Goal: Transaction & Acquisition: Purchase product/service

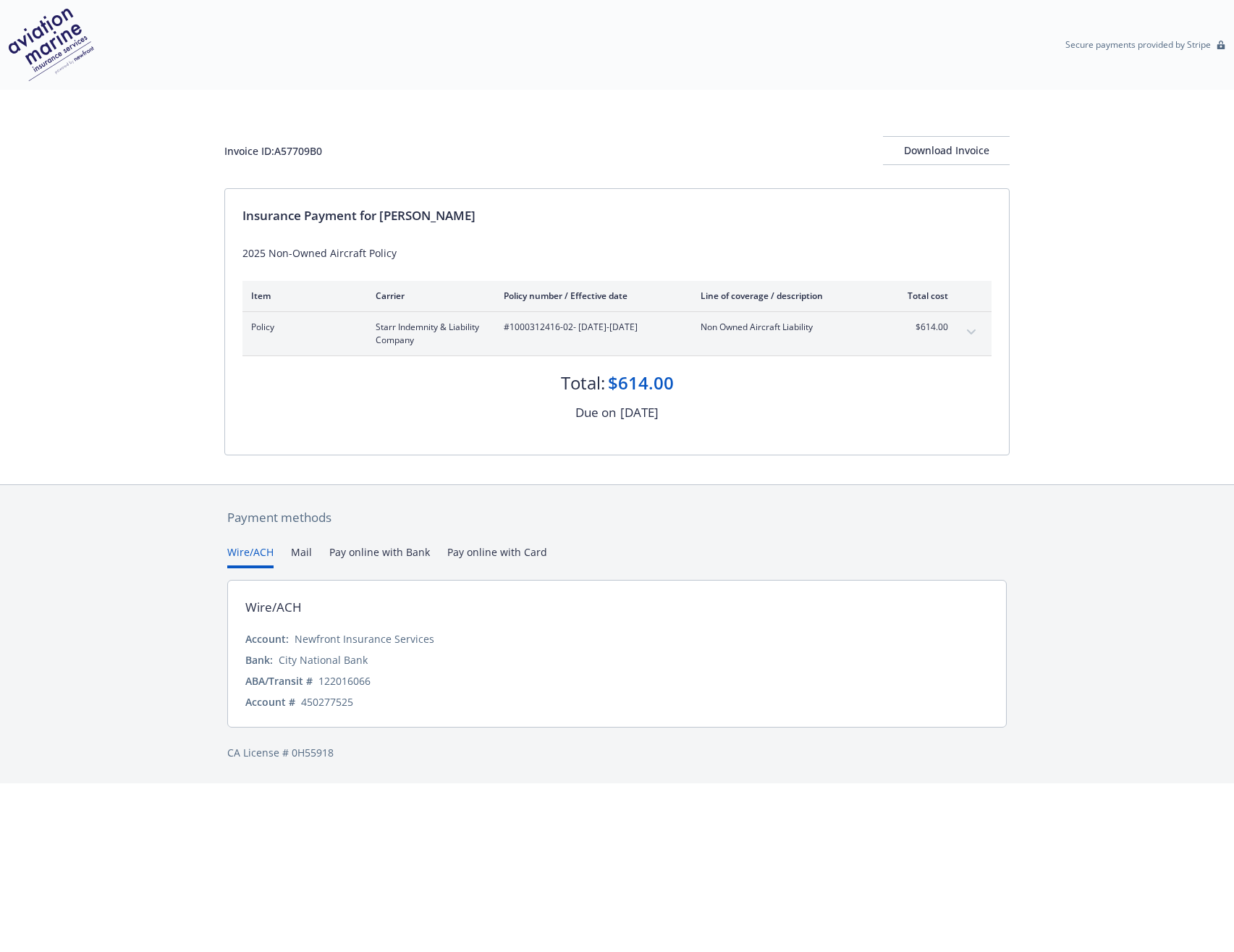
click at [355, 682] on div "122016066" at bounding box center [345, 680] width 52 height 15
copy div "122016066"
click at [337, 698] on div "450277525" at bounding box center [327, 702] width 52 height 15
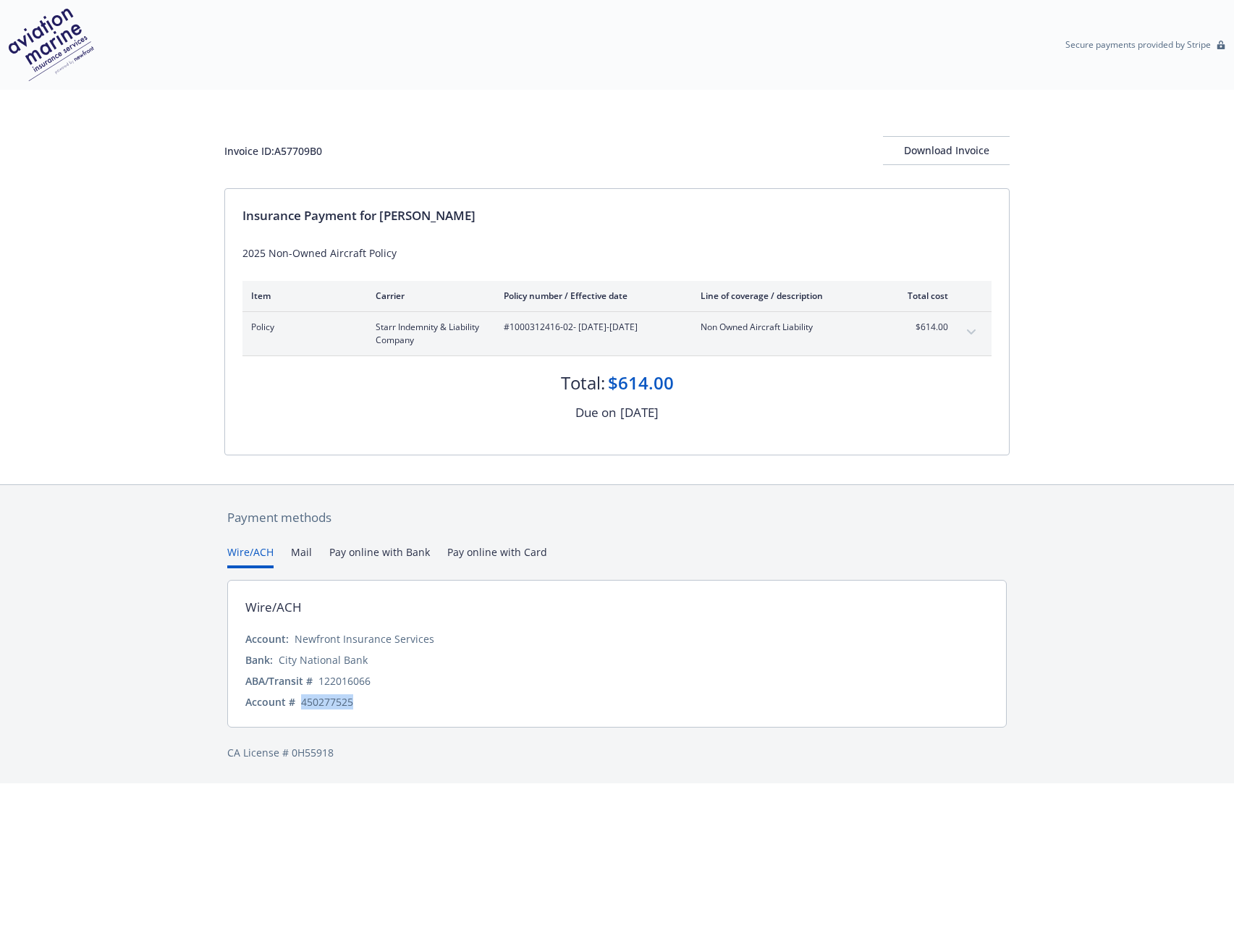
copy div "450277525"
click at [308, 642] on div "Newfront Insurance Services" at bounding box center [364, 638] width 140 height 15
drag, startPoint x: 310, startPoint y: 642, endPoint x: 392, endPoint y: 642, distance: 82.0
click at [392, 642] on div "Newfront Insurance Services" at bounding box center [364, 638] width 140 height 15
copy div "Newfront Insurance Services"
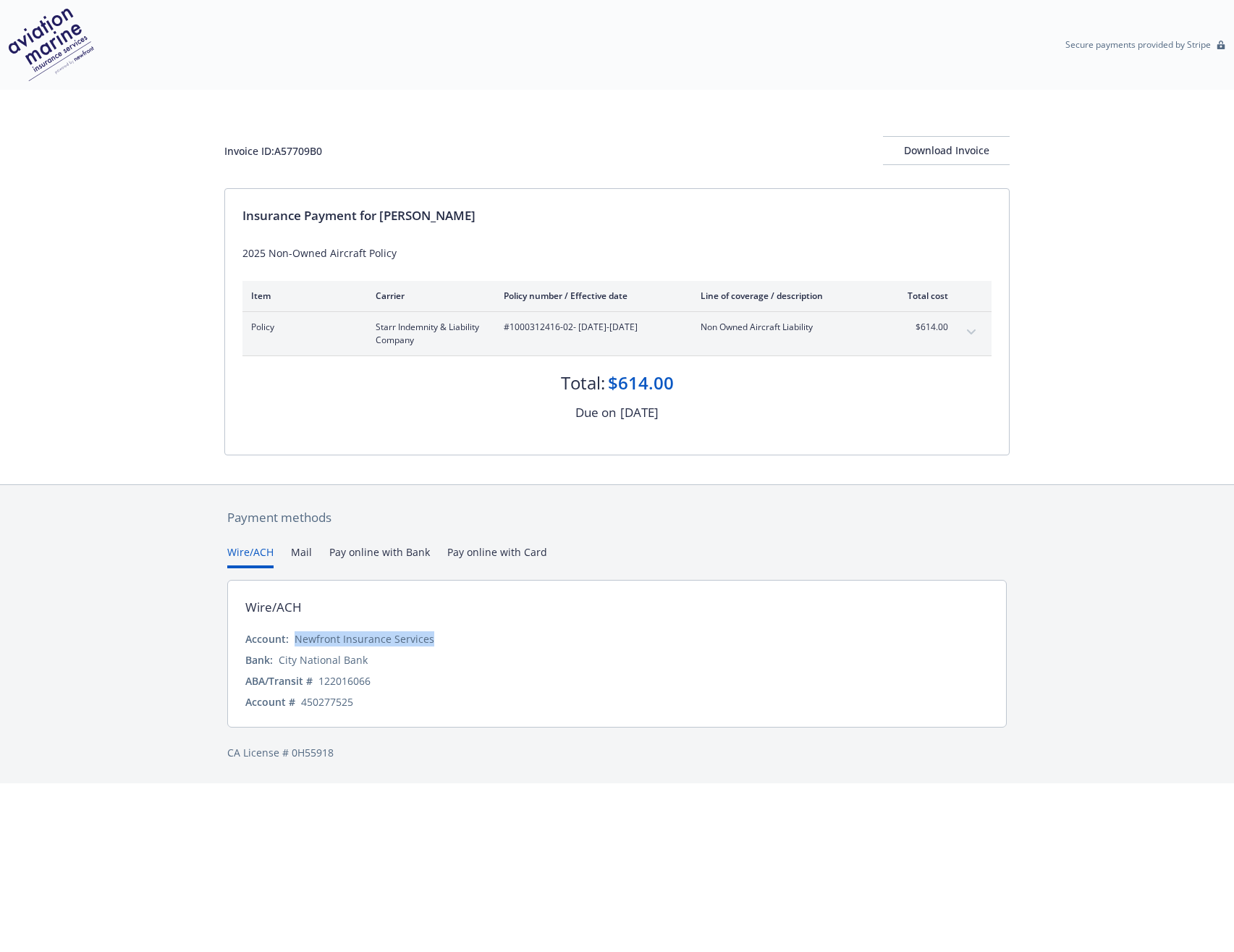
copy div "Newfront Insurance Services"
click at [618, 631] on div "Account: Newfront Insurance Services" at bounding box center [617, 638] width 743 height 15
click at [318, 752] on div "CA License # 0H55918" at bounding box center [617, 752] width 779 height 15
click at [317, 752] on div "CA License # 0H55918" at bounding box center [617, 752] width 779 height 15
copy div "0H55918"
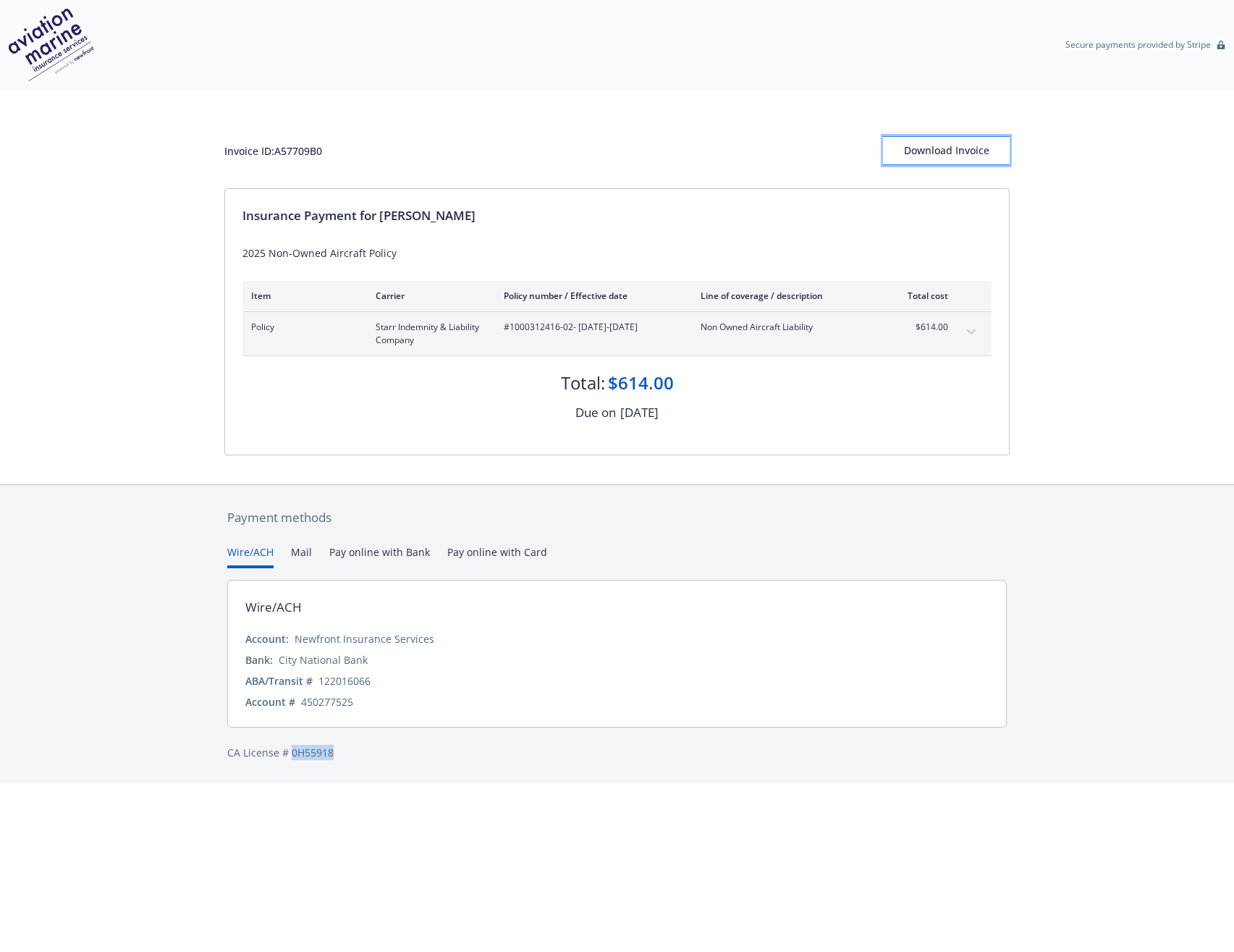
click at [1001, 147] on button "Download Invoice" at bounding box center [946, 150] width 127 height 29
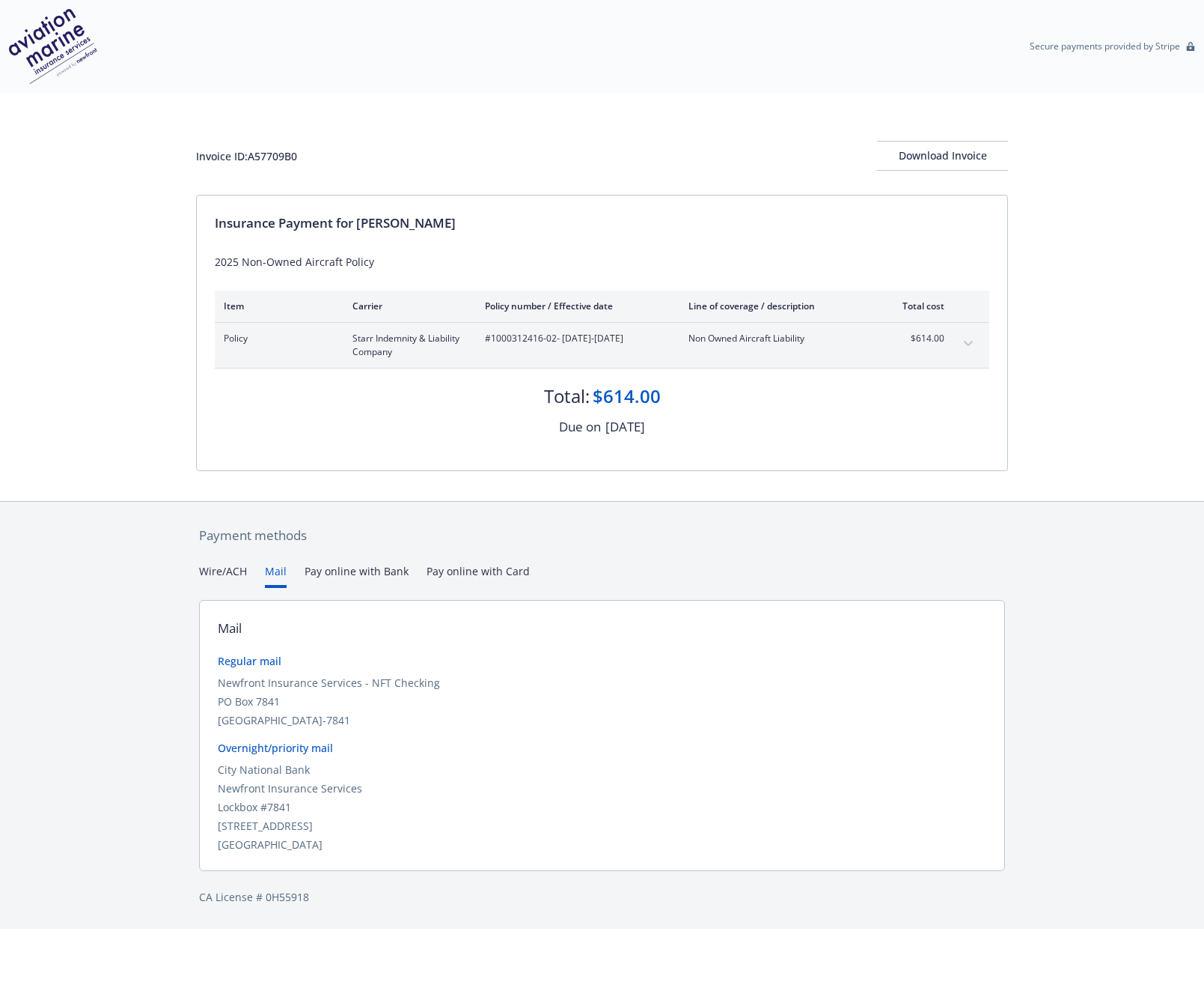
click at [280, 574] on button "Mail" at bounding box center [275, 575] width 22 height 24
click at [346, 568] on button "Pay online with Bank" at bounding box center [357, 575] width 104 height 24
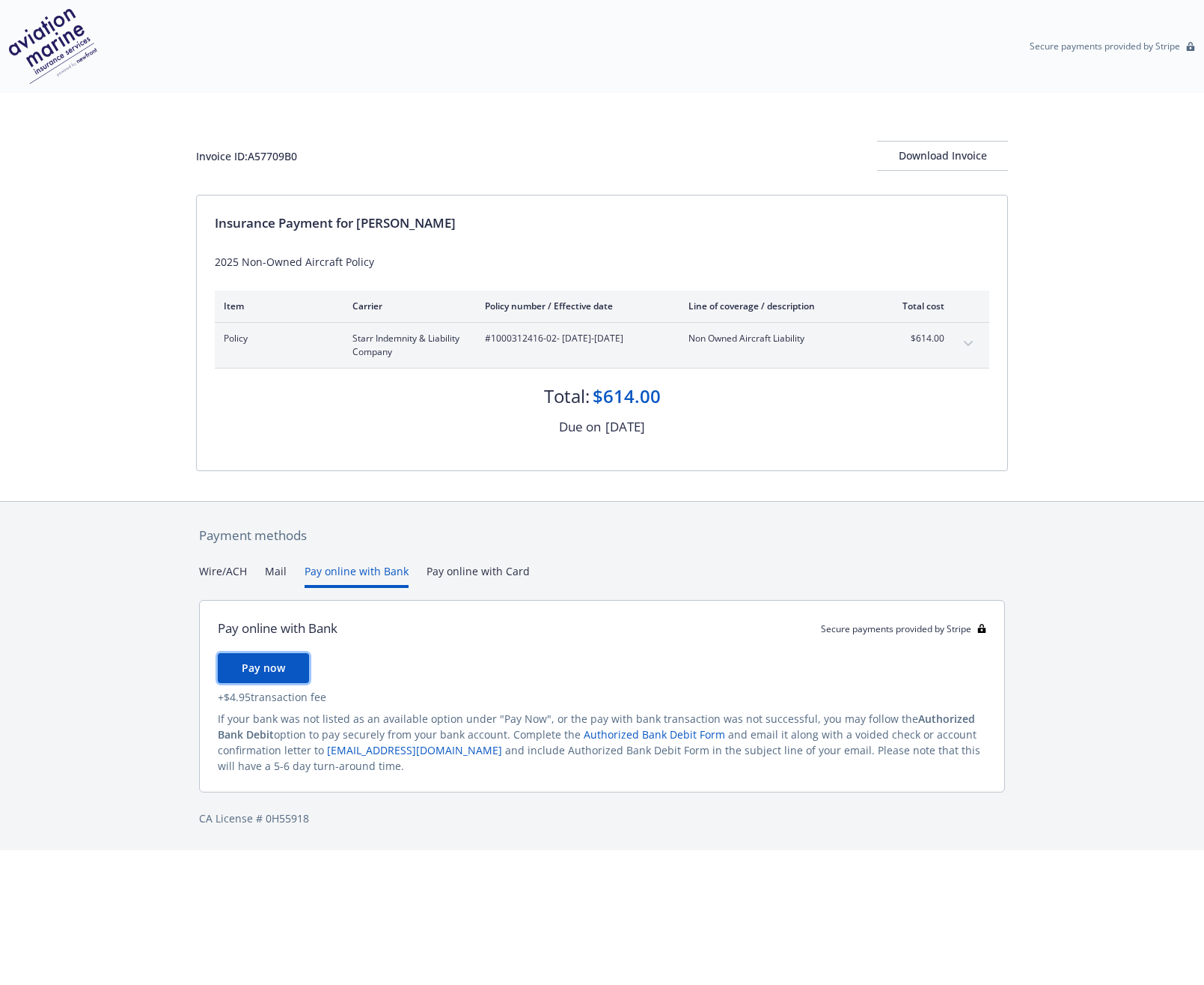
click at [296, 664] on button "Pay now" at bounding box center [263, 667] width 91 height 30
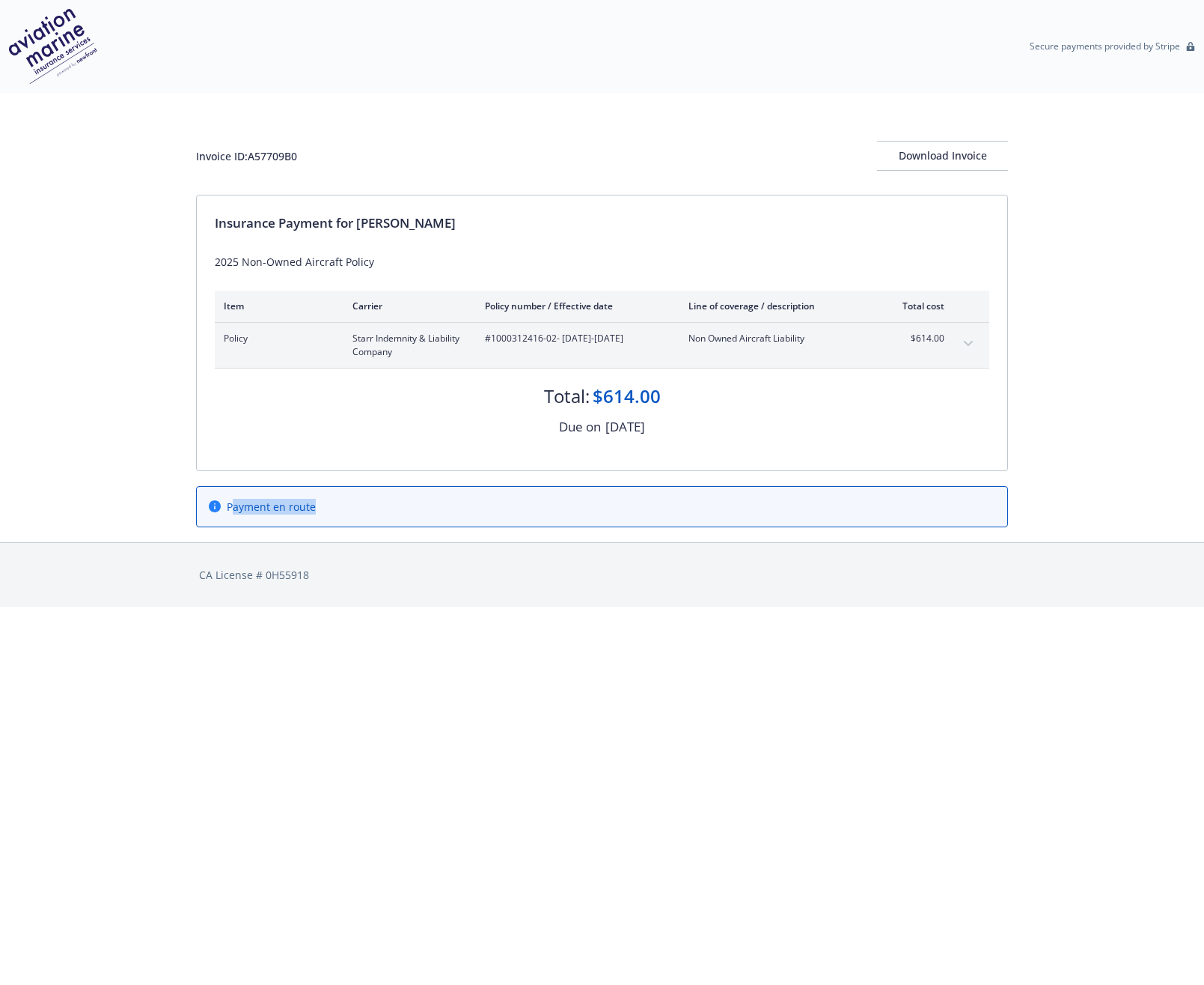
drag, startPoint x: 234, startPoint y: 505, endPoint x: 413, endPoint y: 506, distance: 179.0
click at [427, 505] on div "Payment en route" at bounding box center [602, 507] width 787 height 16
click at [216, 510] on icon at bounding box center [215, 506] width 12 height 12
click at [470, 95] on div "Invoice ID: A57709B0 Download Invoice" at bounding box center [602, 143] width 812 height 102
drag, startPoint x: 590, startPoint y: 396, endPoint x: 684, endPoint y: 393, distance: 94.0
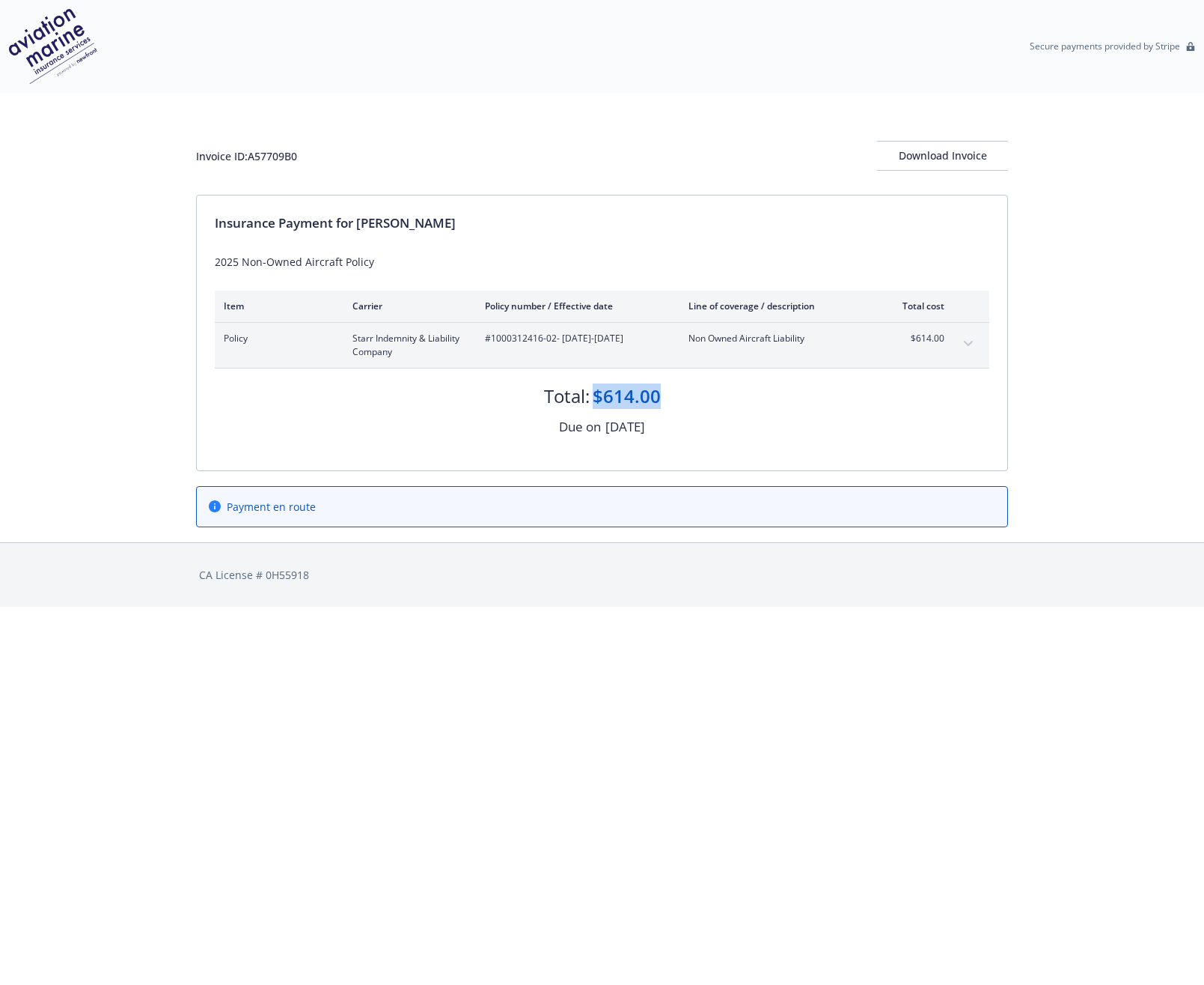
click at [706, 392] on div "Total: $614.00" at bounding box center [602, 389] width 775 height 41
click at [546, 389] on div "Total:" at bounding box center [566, 396] width 46 height 25
click at [960, 337] on button "expand content" at bounding box center [969, 344] width 24 height 24
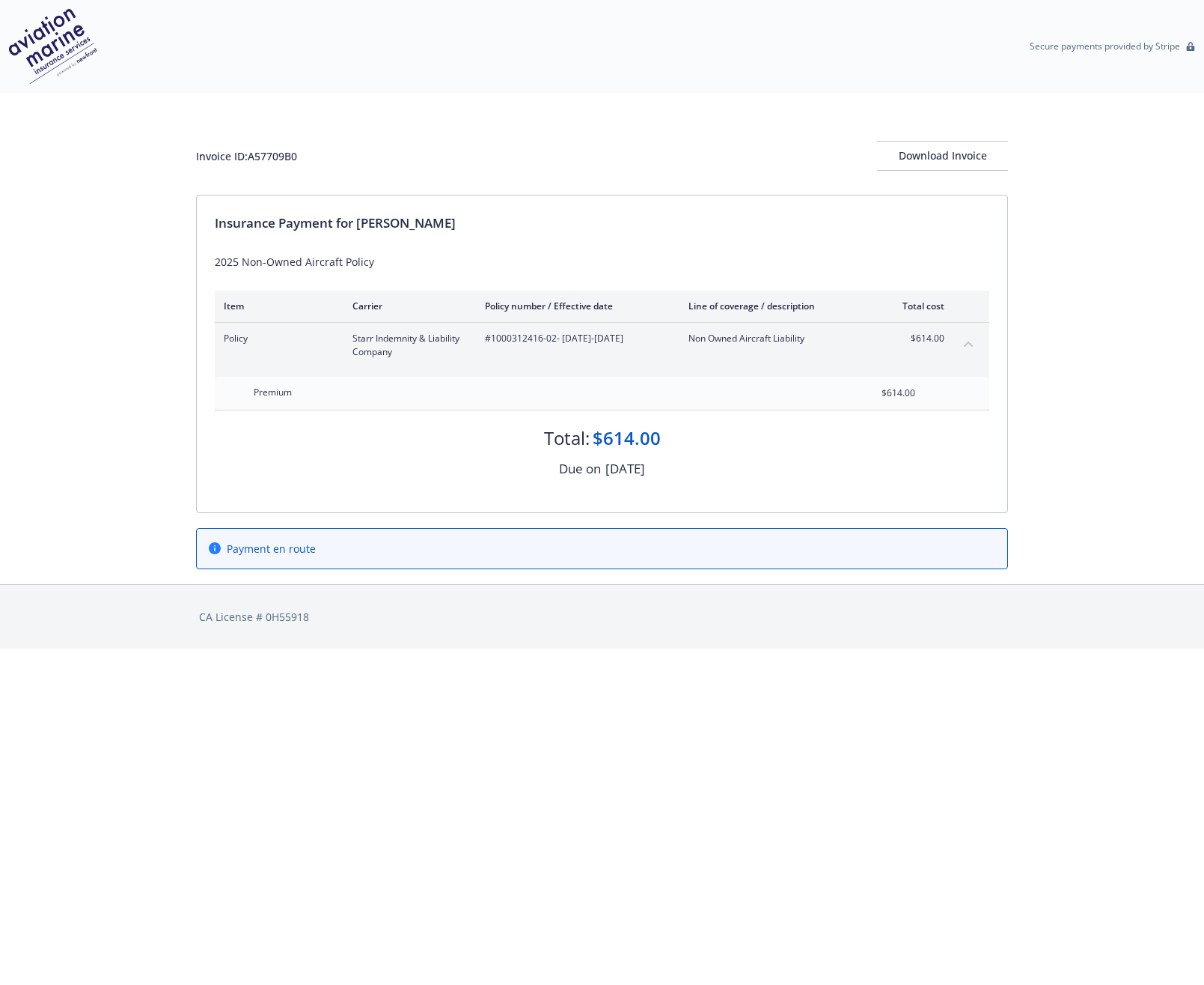
click at [871, 377] on div "$614.00" at bounding box center [875, 393] width 108 height 33
click at [984, 152] on div "Download Invoice" at bounding box center [942, 155] width 131 height 29
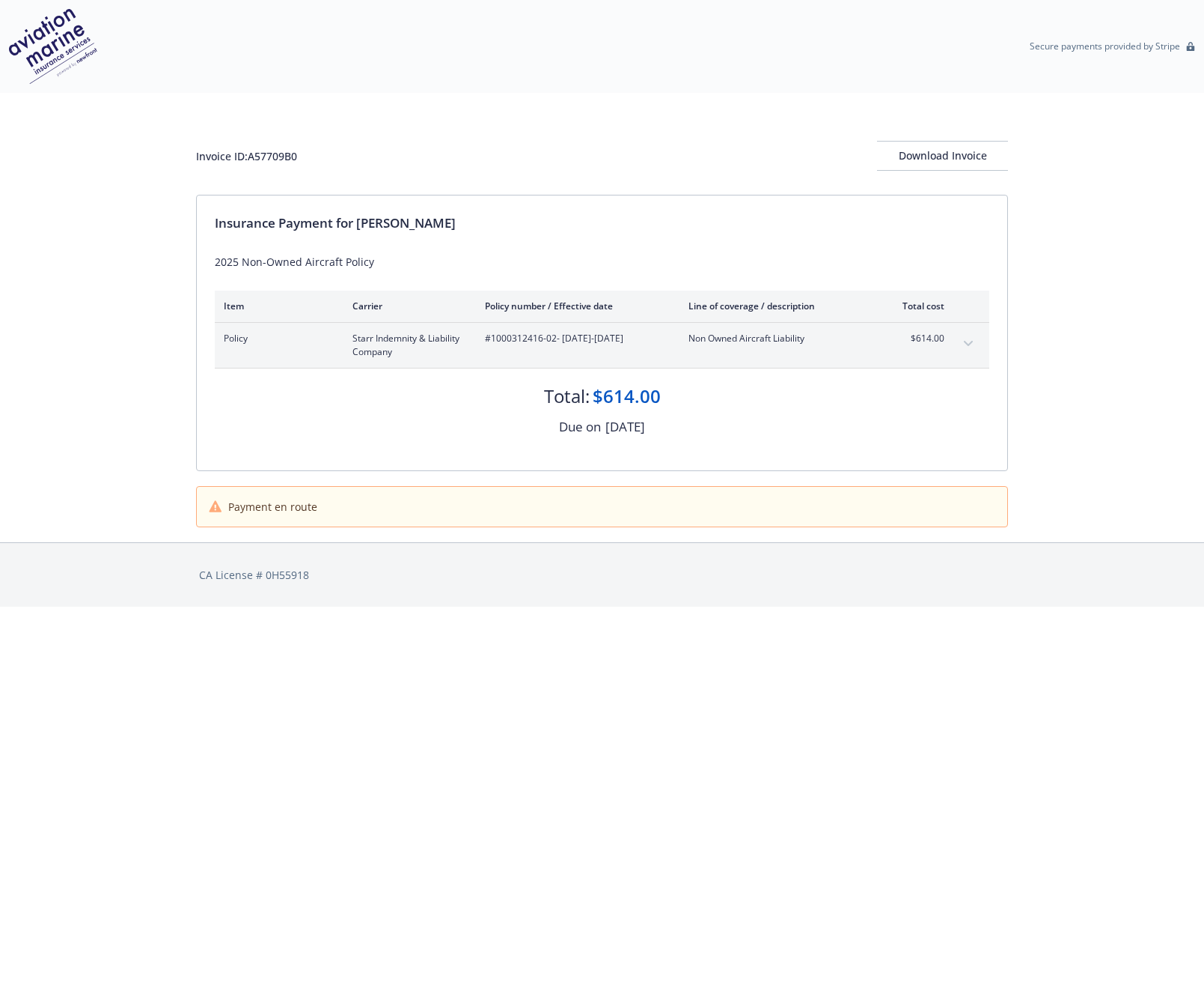
click at [934, 412] on div "Total: $614.00 Due on October 1, 2025" at bounding box center [602, 403] width 775 height 69
